Goal: Transaction & Acquisition: Purchase product/service

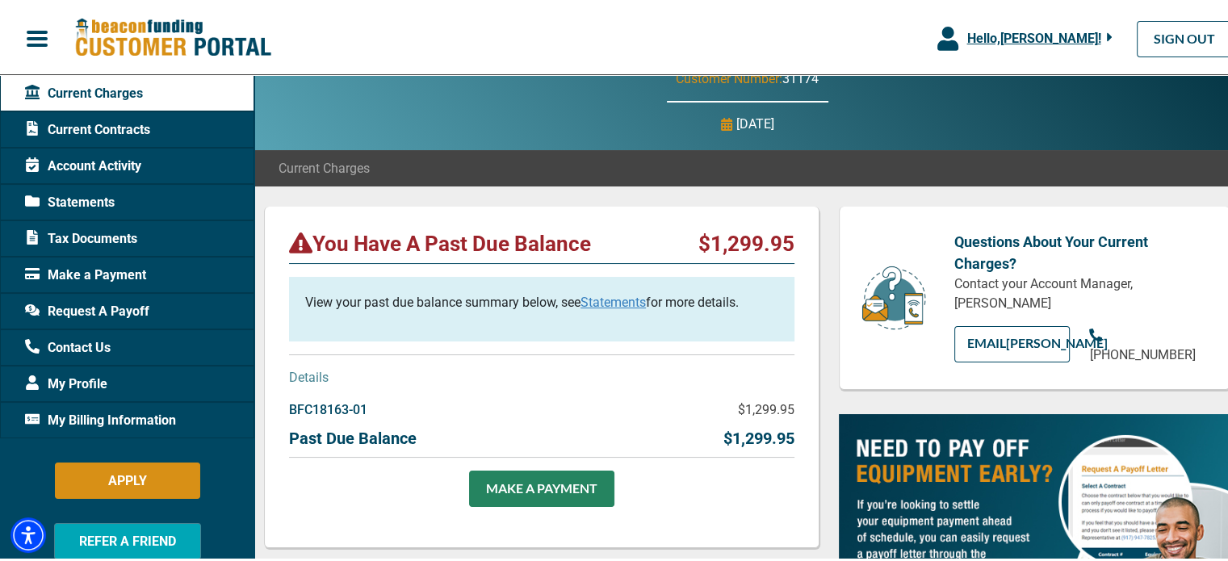
scroll to position [81, 0]
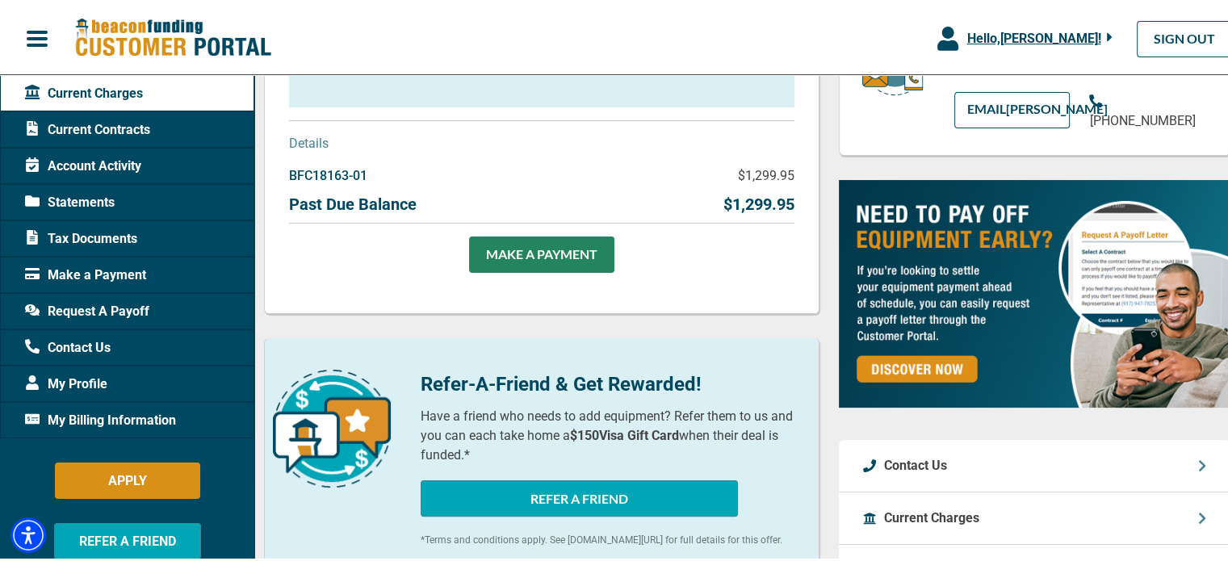
scroll to position [323, 0]
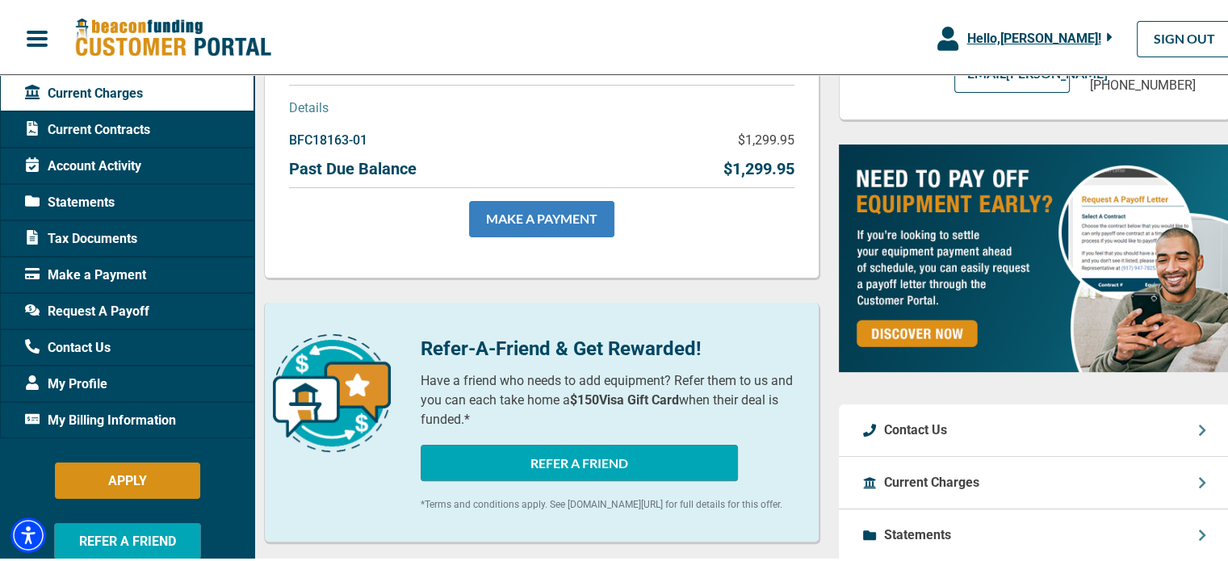
click at [521, 218] on link "MAKE A PAYMENT" at bounding box center [541, 217] width 145 height 36
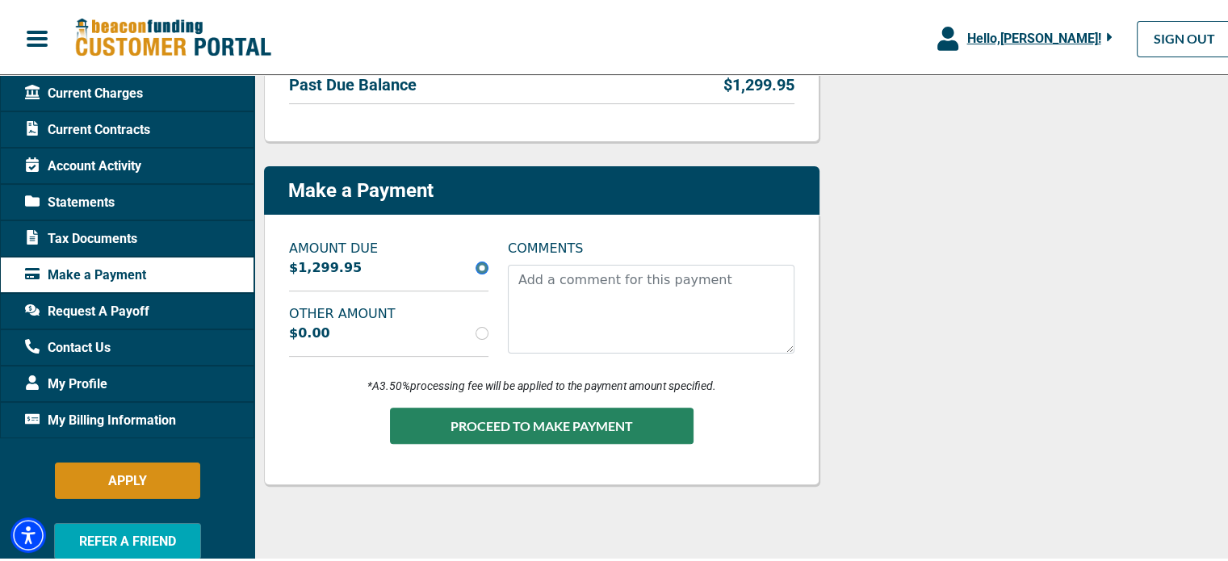
scroll to position [404, 0]
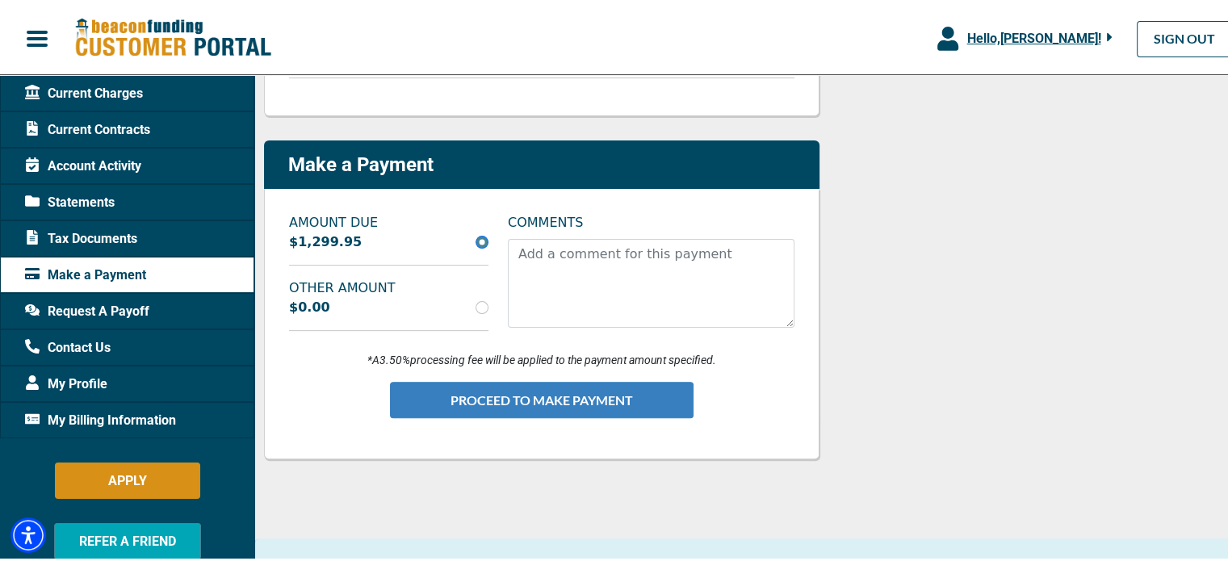
click at [552, 393] on button "PROCEED TO MAKE PAYMENT" at bounding box center [542, 398] width 304 height 36
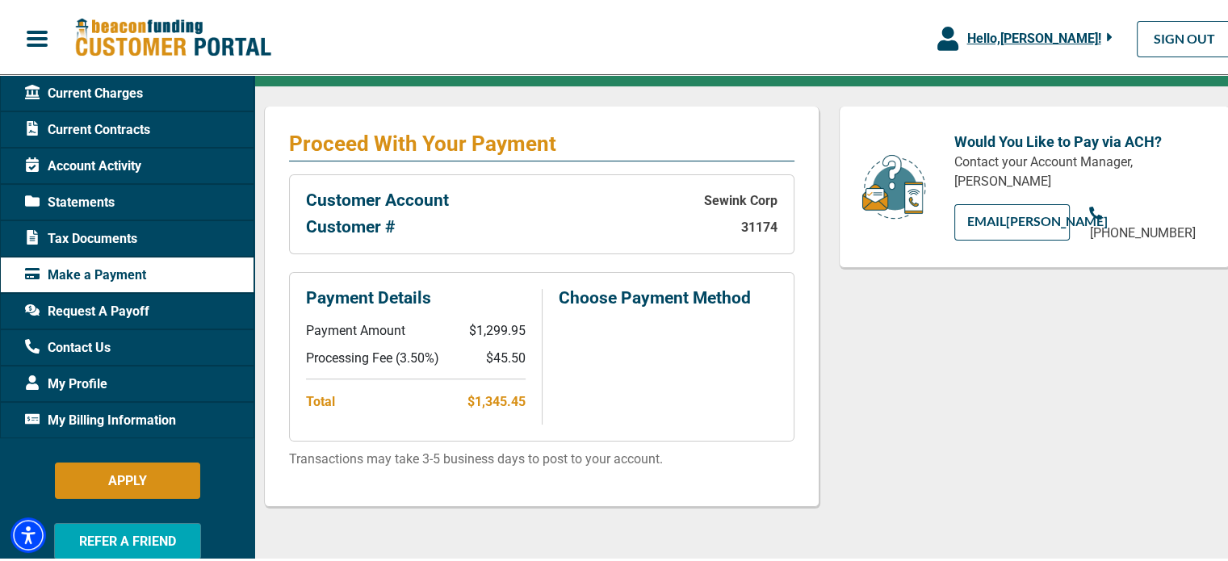
scroll to position [323, 0]
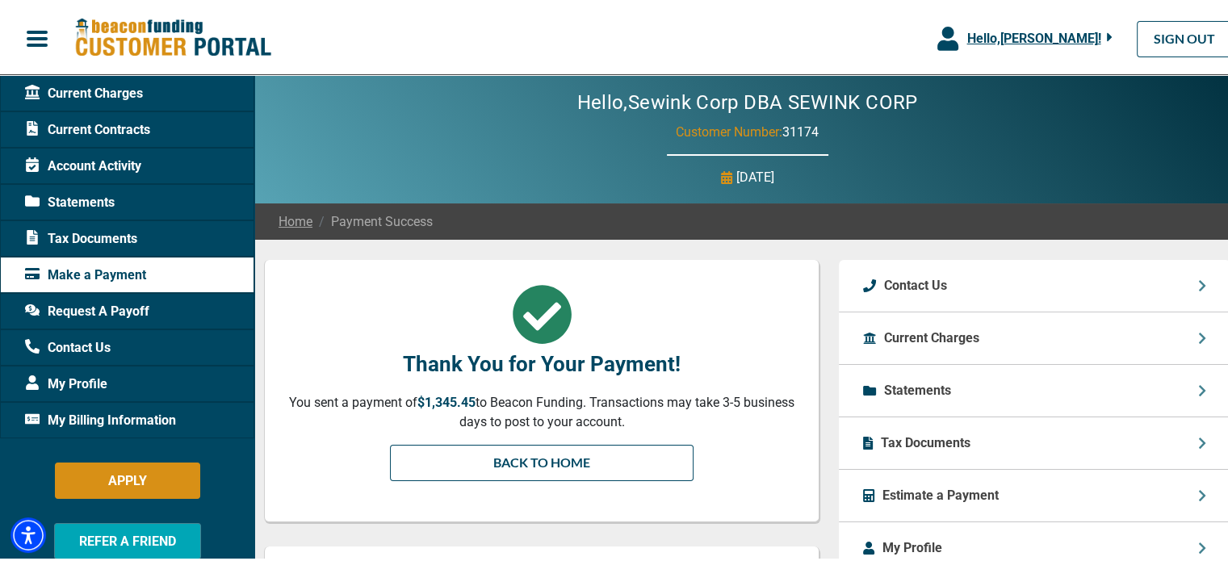
click at [1064, 33] on span "Hello, [PERSON_NAME] !" at bounding box center [1034, 35] width 134 height 15
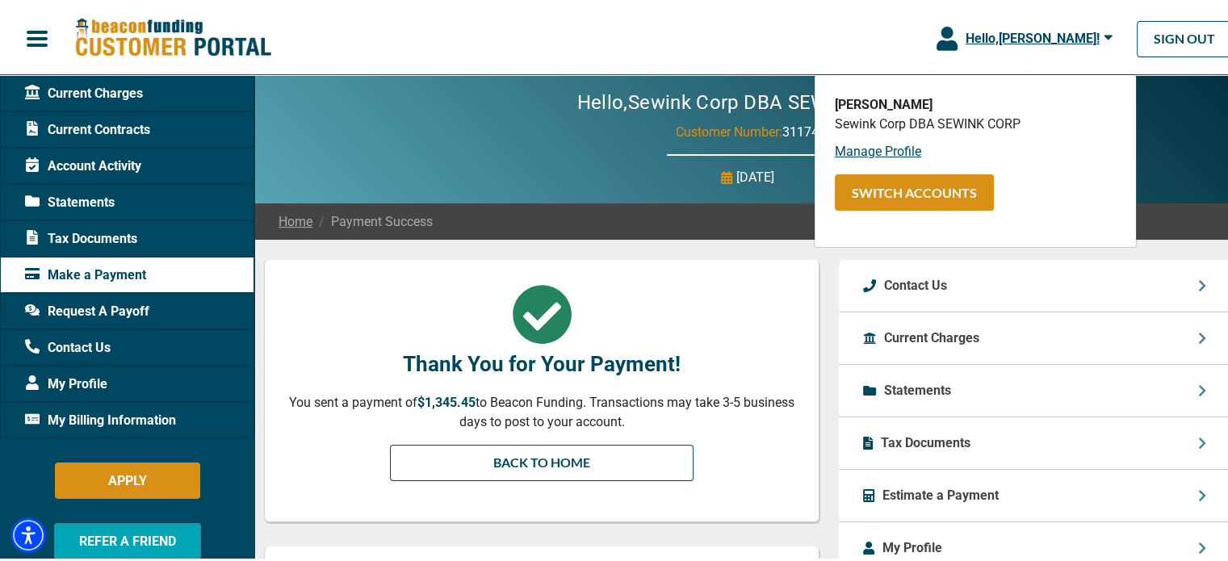
click at [869, 29] on div "Hello, [PERSON_NAME] ! [PERSON_NAME] Sewink Corp DBA SEWINK CORP Manage Profile…" at bounding box center [620, 36] width 1240 height 60
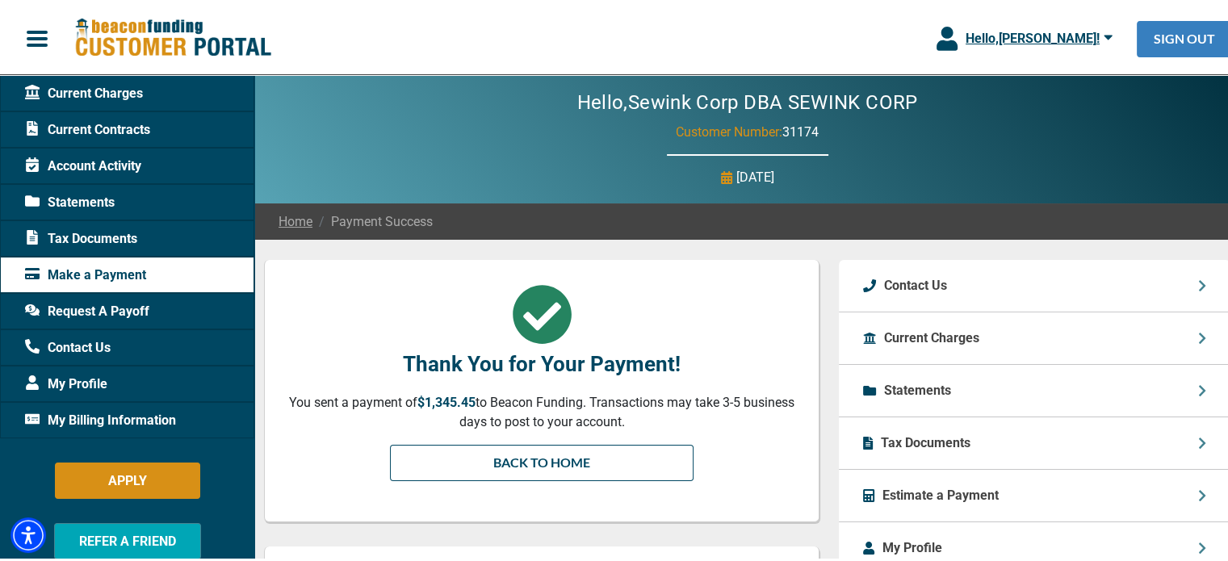
click at [1152, 40] on link "SIGN OUT" at bounding box center [1184, 37] width 95 height 36
